Goal: Navigation & Orientation: Find specific page/section

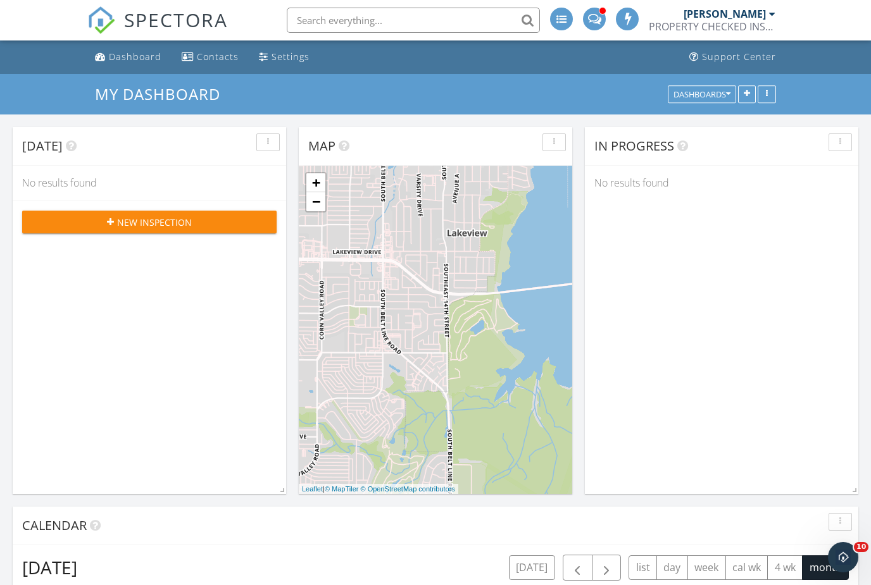
scroll to position [1153, 872]
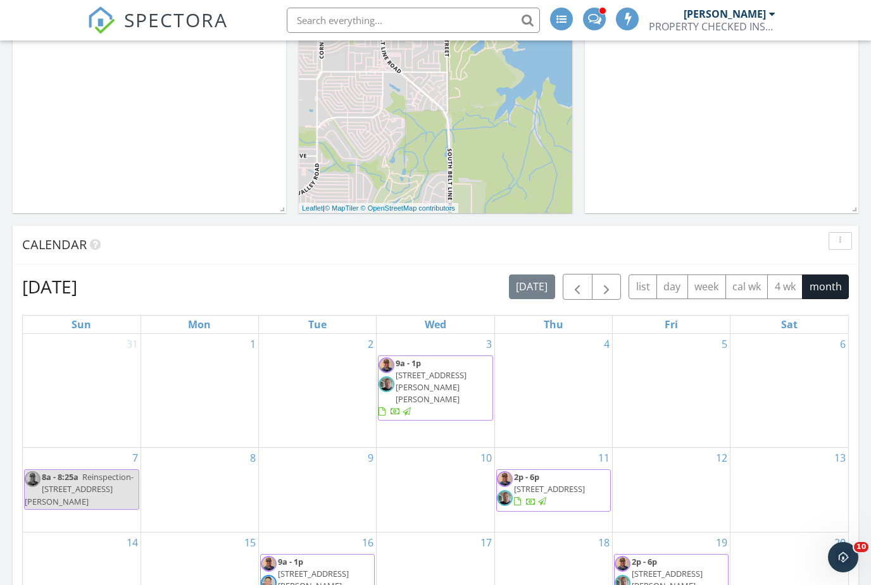
scroll to position [282, 0]
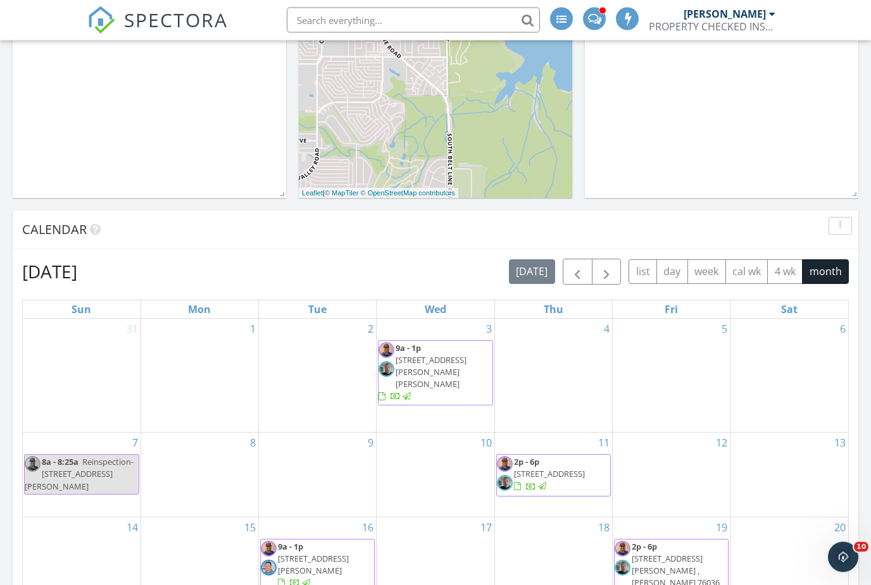
click at [616, 280] on button "button" at bounding box center [607, 272] width 30 height 26
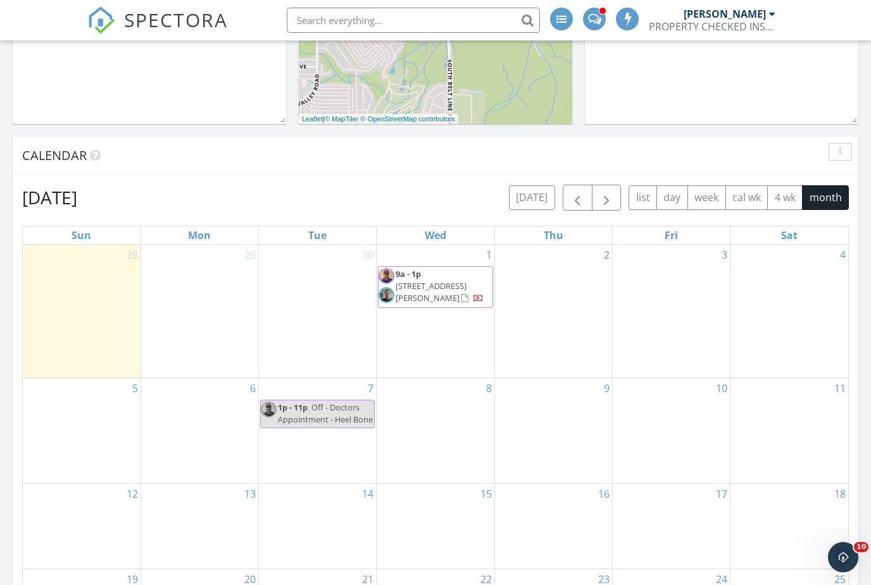
scroll to position [368, 0]
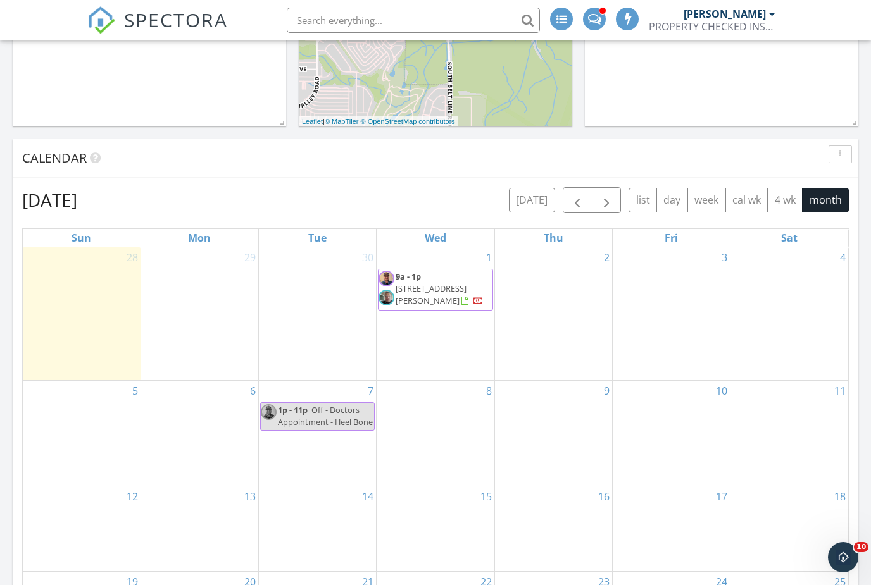
click at [580, 204] on span "button" at bounding box center [577, 200] width 15 height 15
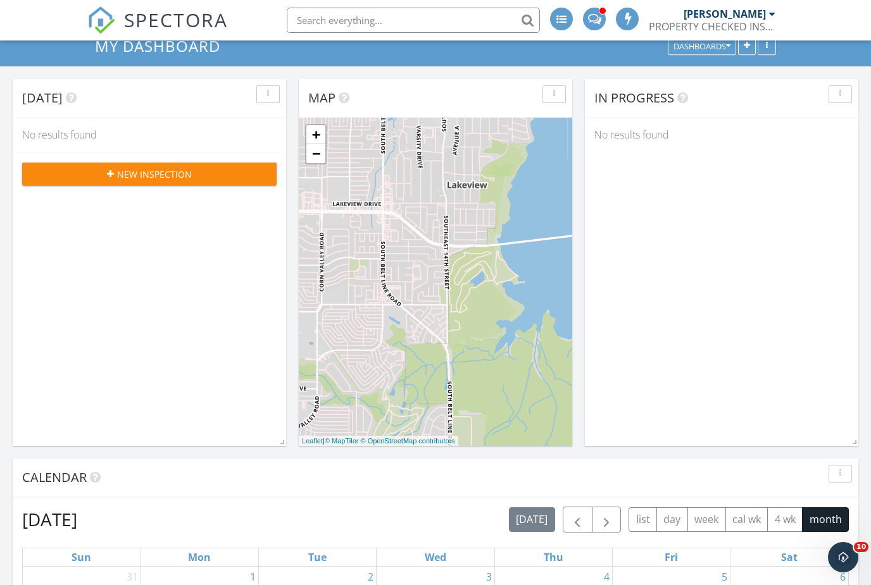
scroll to position [0, 0]
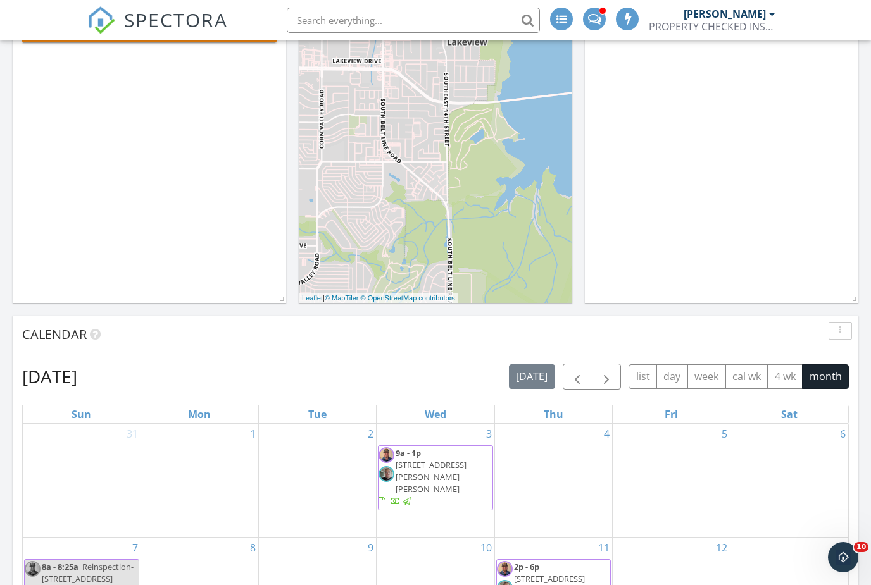
scroll to position [166, 0]
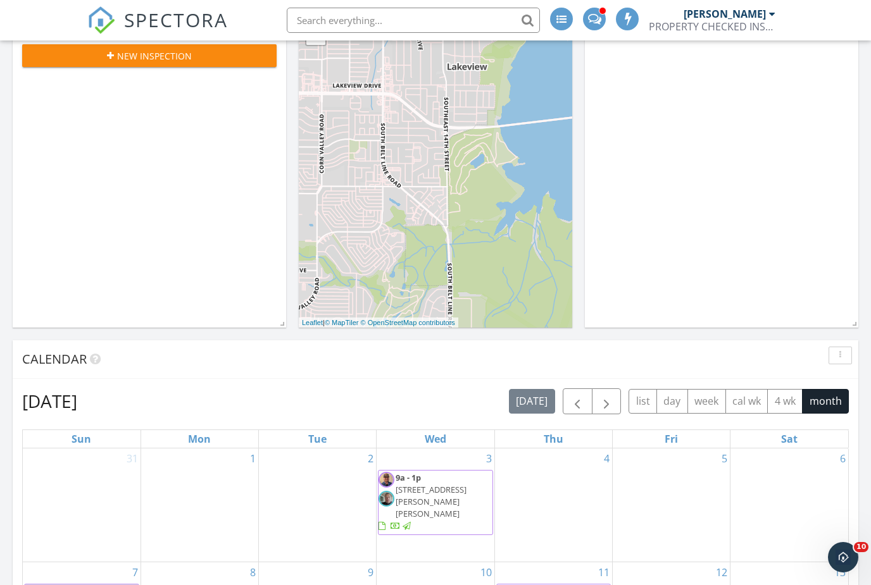
click at [596, 23] on span at bounding box center [594, 17] width 13 height 11
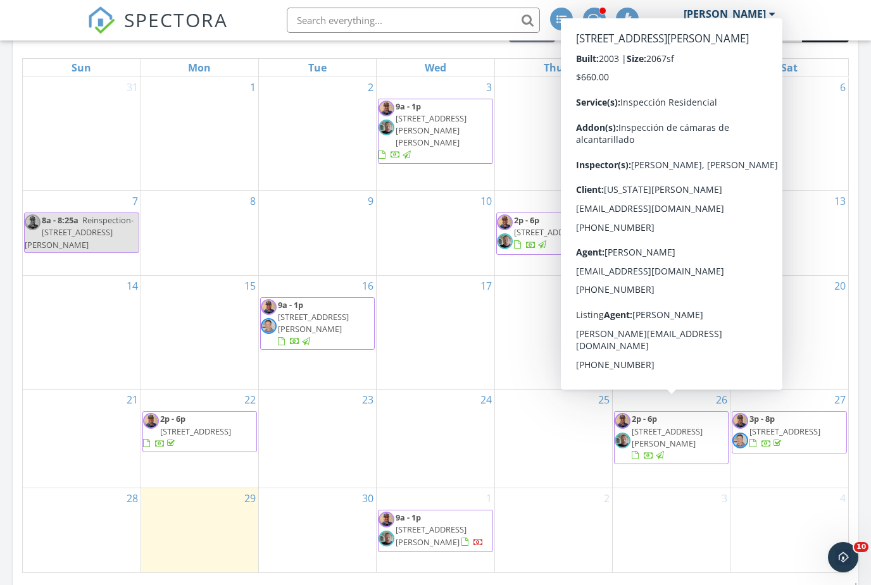
scroll to position [537, 0]
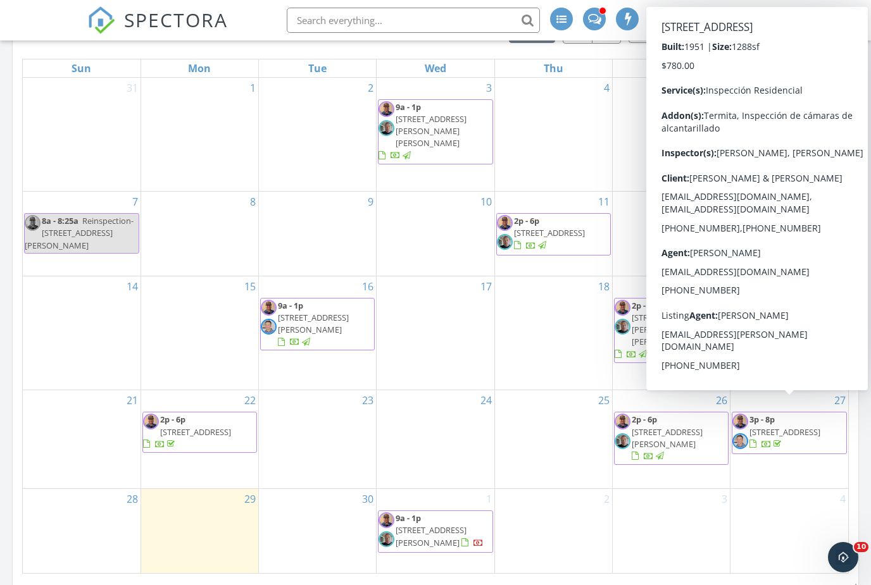
click at [516, 391] on div "25" at bounding box center [553, 401] width 117 height 20
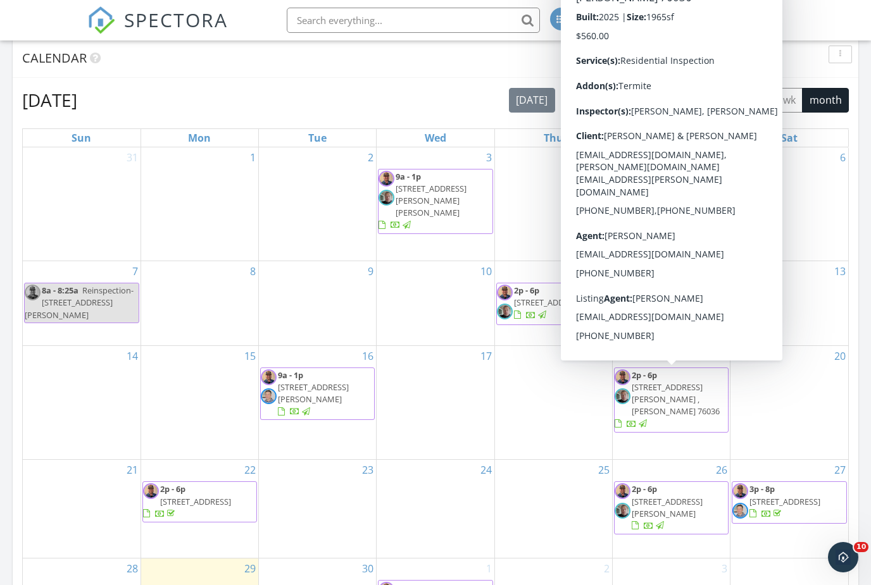
scroll to position [465, 0]
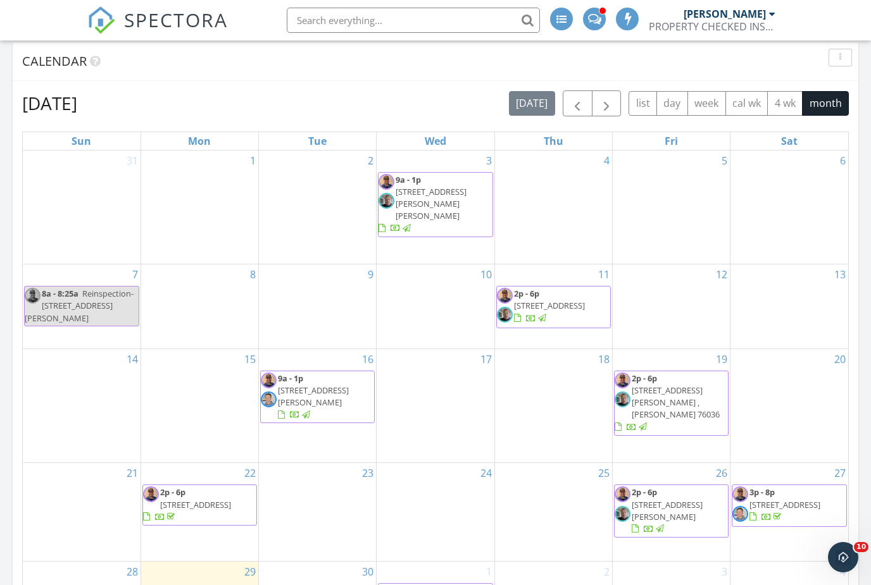
click at [440, 410] on div "17" at bounding box center [435, 406] width 117 height 114
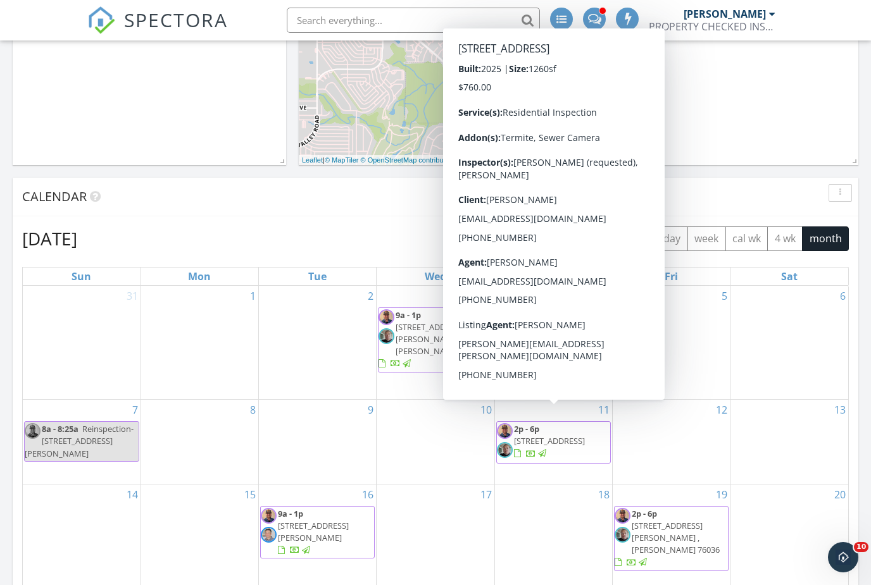
scroll to position [328, 0]
